Goal: Task Accomplishment & Management: Manage account settings

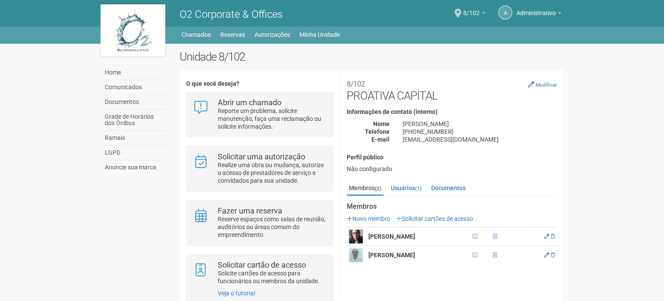
click at [477, 13] on span "8/102" at bounding box center [471, 8] width 16 height 15
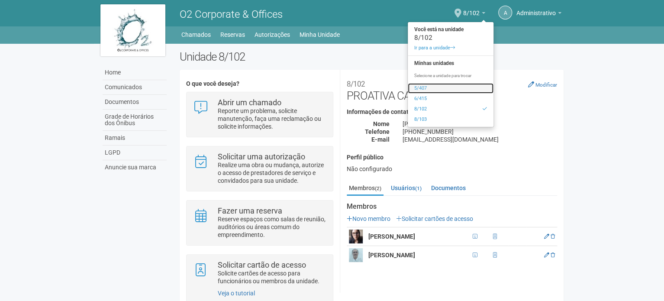
click at [423, 90] on link "5/407" at bounding box center [451, 88] width 86 height 10
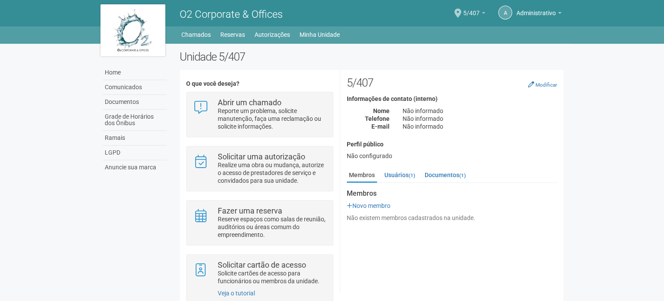
click at [475, 12] on span "5/407" at bounding box center [471, 8] width 16 height 15
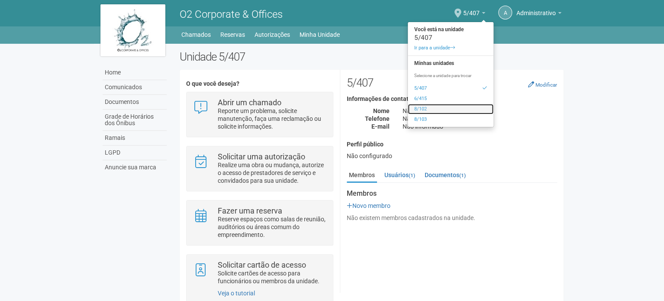
click at [430, 110] on link "8/102" at bounding box center [451, 109] width 86 height 10
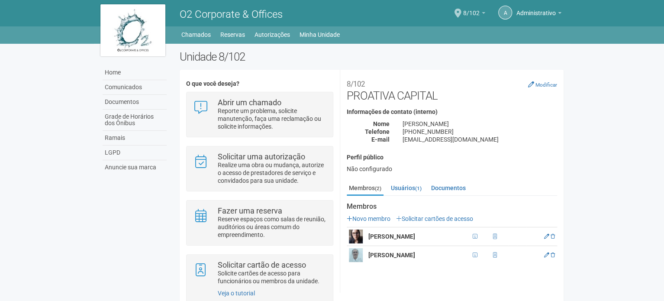
click at [478, 11] on link "8/102" at bounding box center [474, 14] width 22 height 7
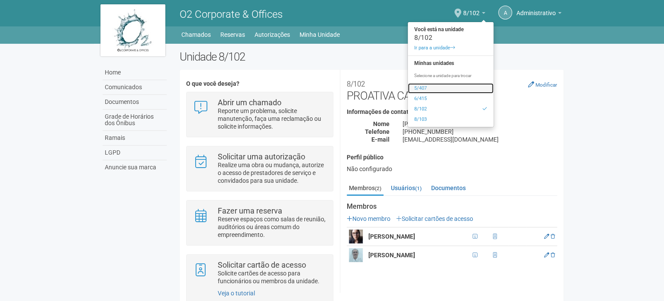
click at [422, 88] on link "5/407" at bounding box center [451, 88] width 86 height 10
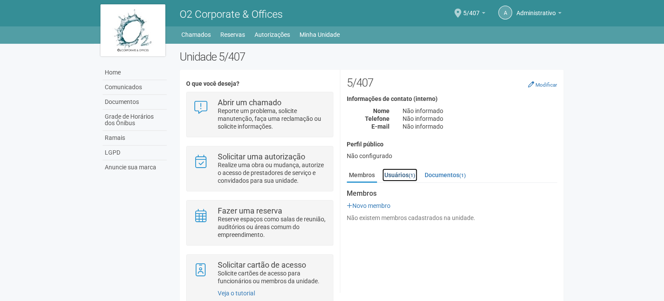
click at [404, 173] on link "Usuários (1)" at bounding box center [399, 174] width 35 height 13
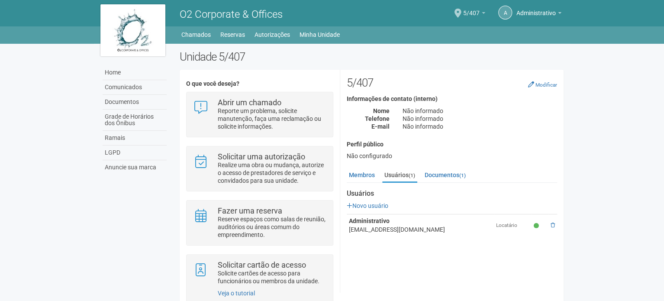
click at [479, 11] on link "5/407" at bounding box center [474, 14] width 22 height 7
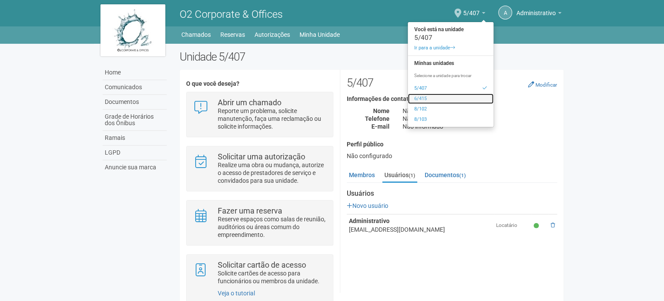
click at [424, 98] on link "6/415" at bounding box center [451, 99] width 86 height 10
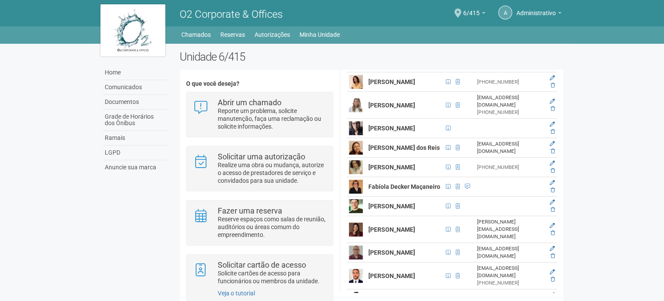
scroll to position [173, 0]
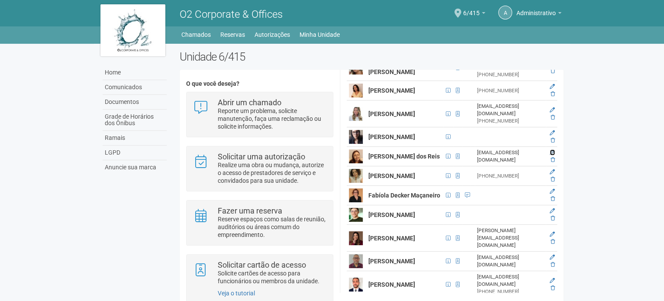
click at [551, 155] on icon at bounding box center [552, 152] width 5 height 5
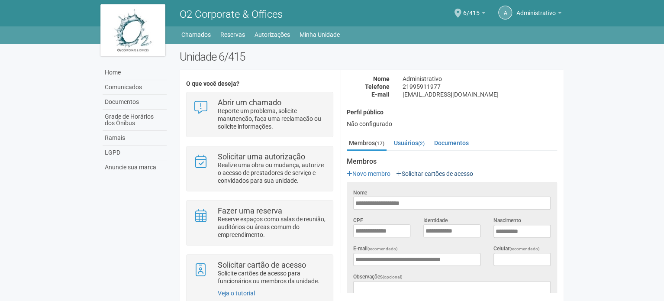
scroll to position [0, 0]
